Goal: Task Accomplishment & Management: Manage account settings

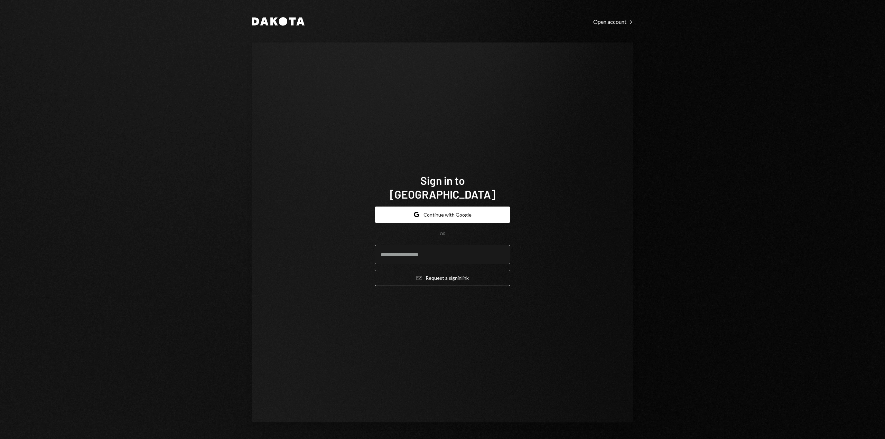
click at [407, 248] on input "email" at bounding box center [442, 254] width 135 height 19
type input "**********"
click at [435, 275] on button "Email Request a sign in link" at bounding box center [442, 278] width 135 height 16
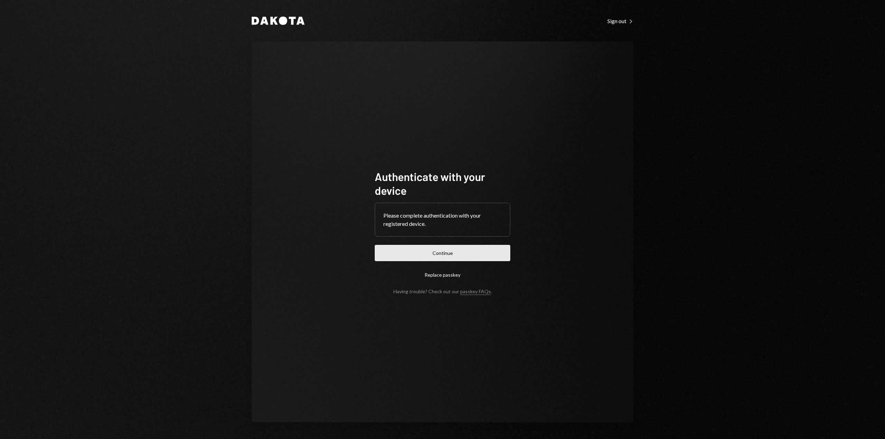
click at [458, 255] on button "Continue" at bounding box center [442, 253] width 135 height 16
